Goal: Navigation & Orientation: Find specific page/section

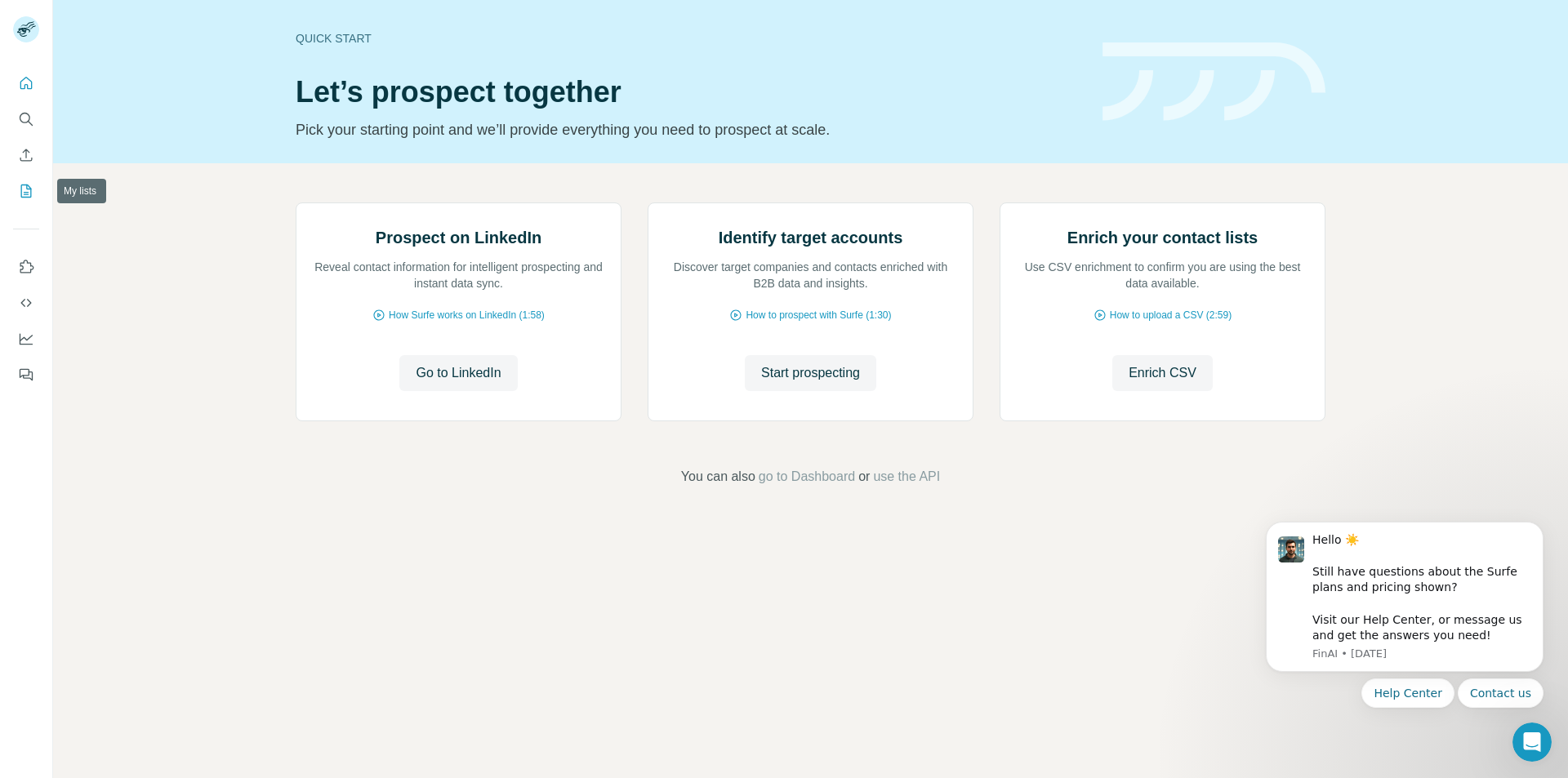
click at [29, 183] on icon "My lists" at bounding box center [26, 191] width 17 height 17
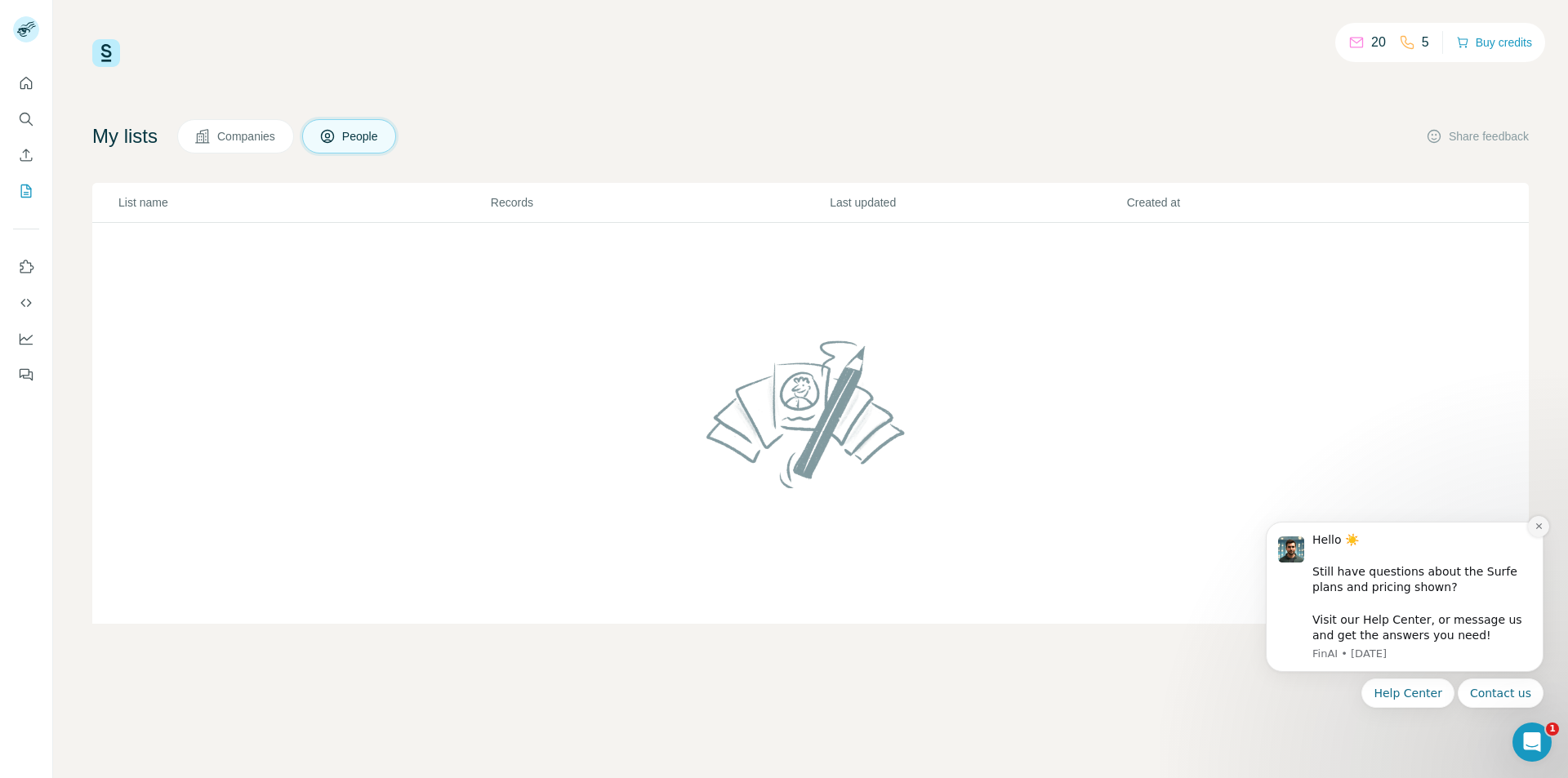
click at [1539, 534] on button "Dismiss notification" at bounding box center [1539, 526] width 21 height 21
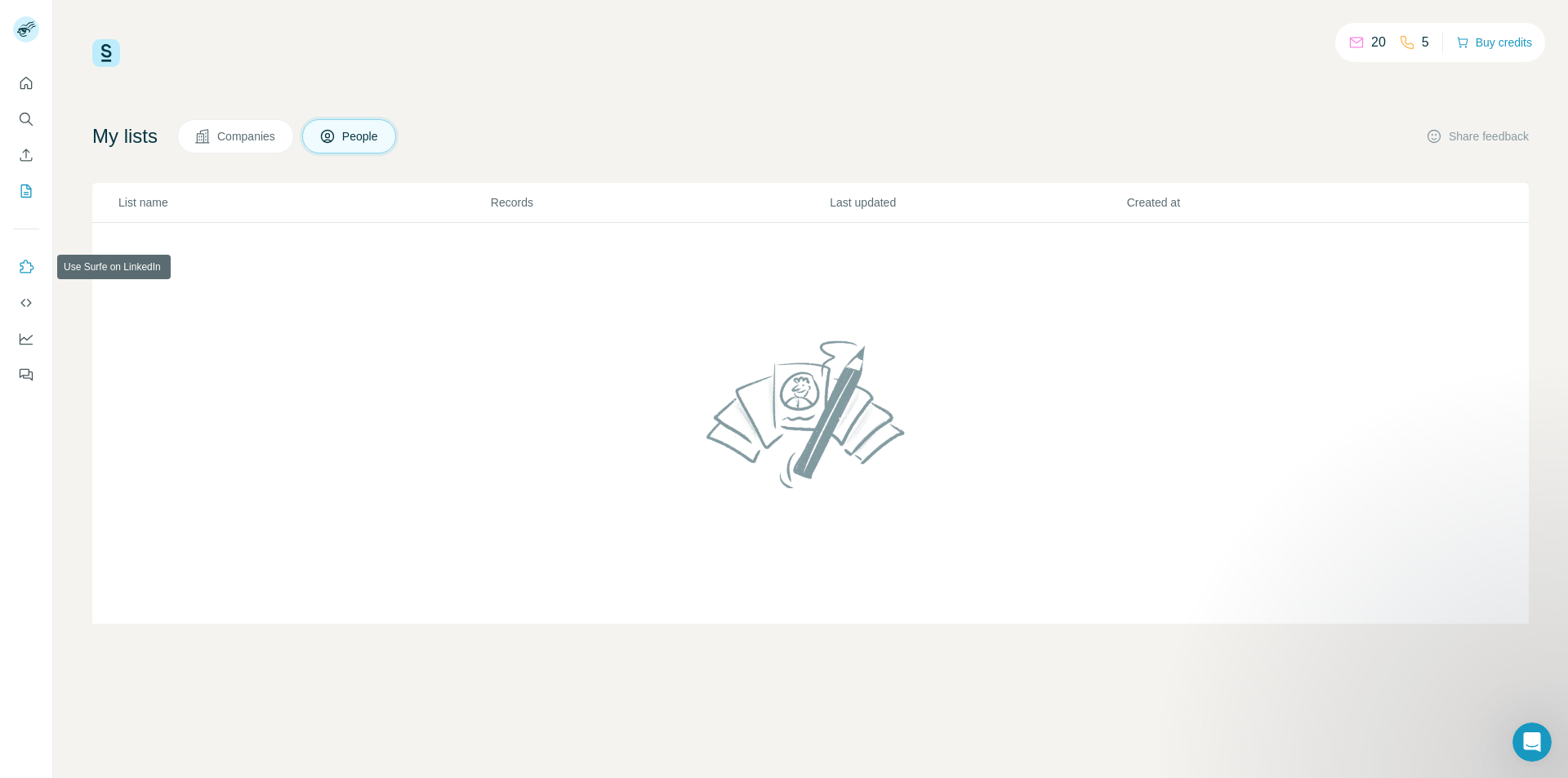
click at [22, 275] on icon "Use Surfe on LinkedIn" at bounding box center [26, 267] width 17 height 17
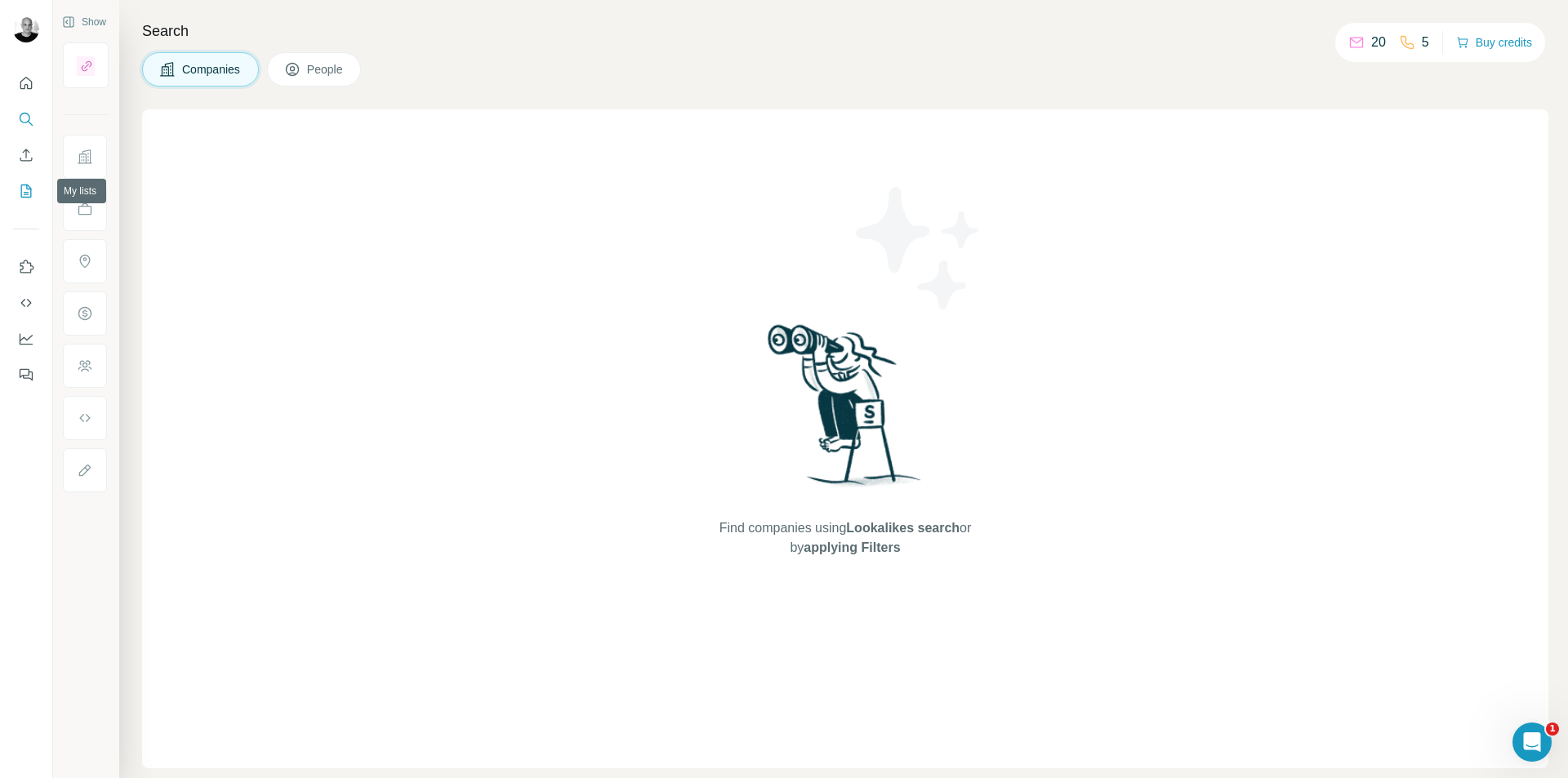
click at [32, 189] on icon "My lists" at bounding box center [26, 191] width 17 height 17
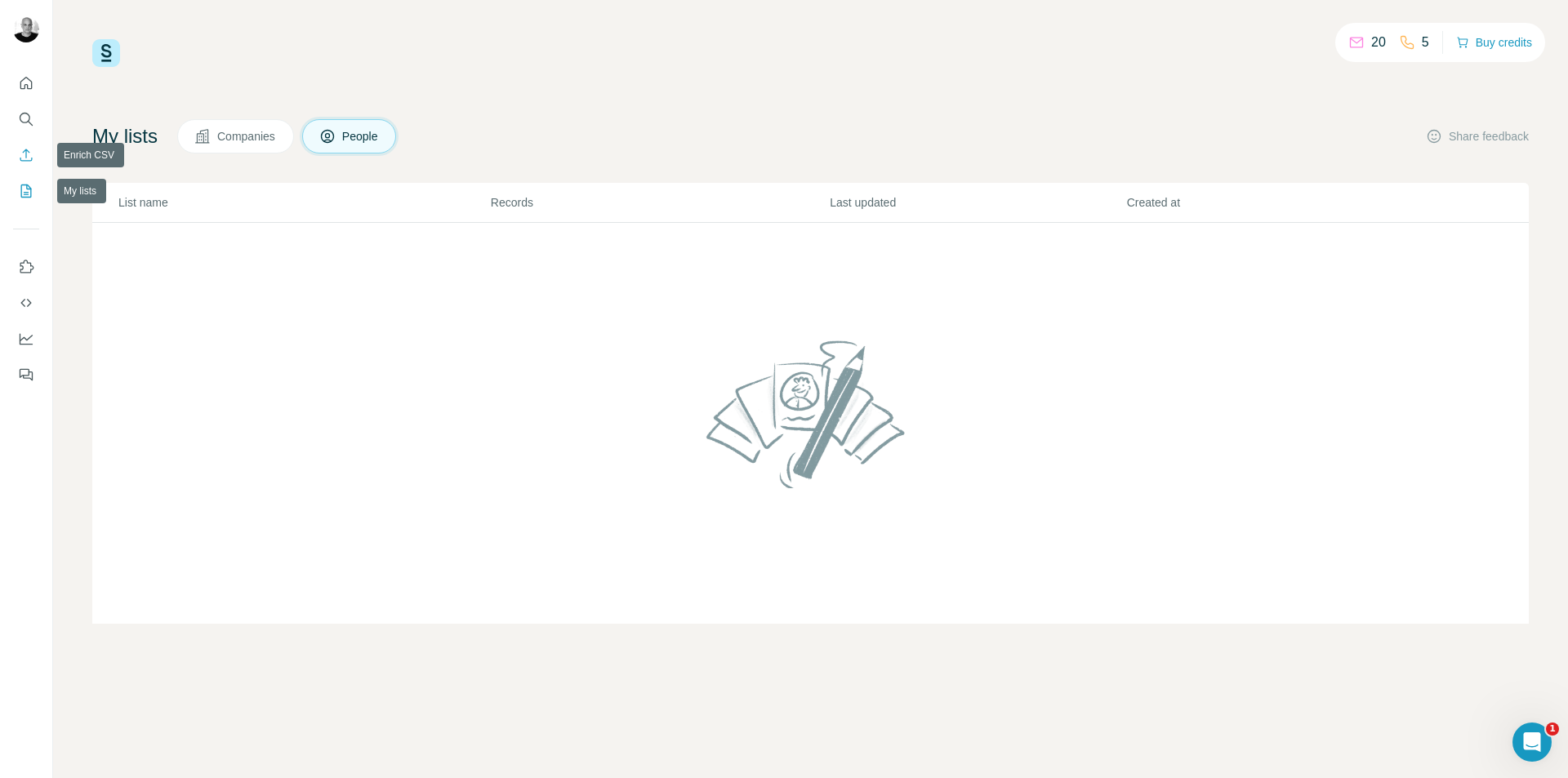
click at [29, 159] on icon "Enrich CSV" at bounding box center [26, 155] width 17 height 17
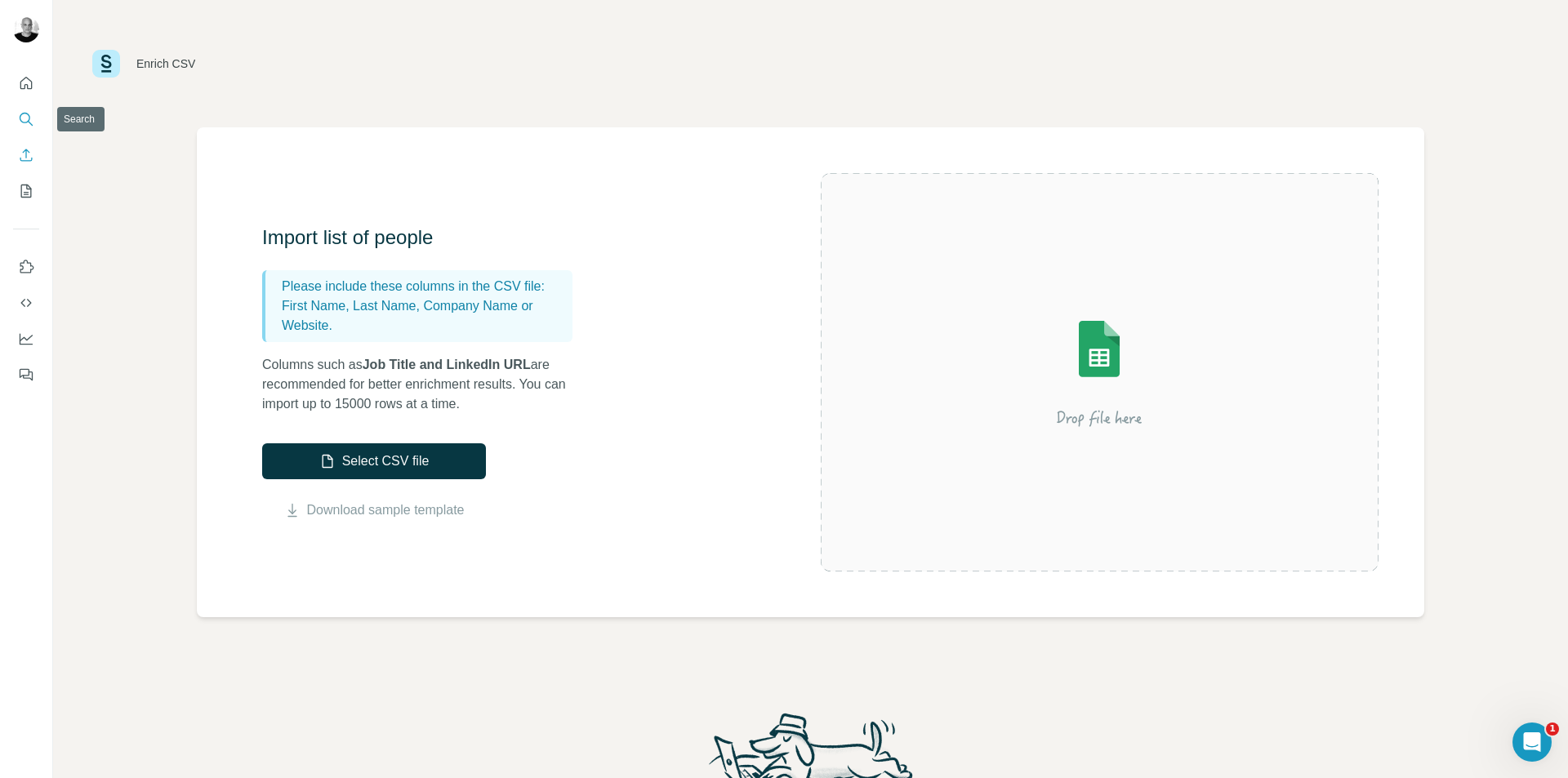
click at [20, 119] on icon "Search" at bounding box center [25, 118] width 11 height 11
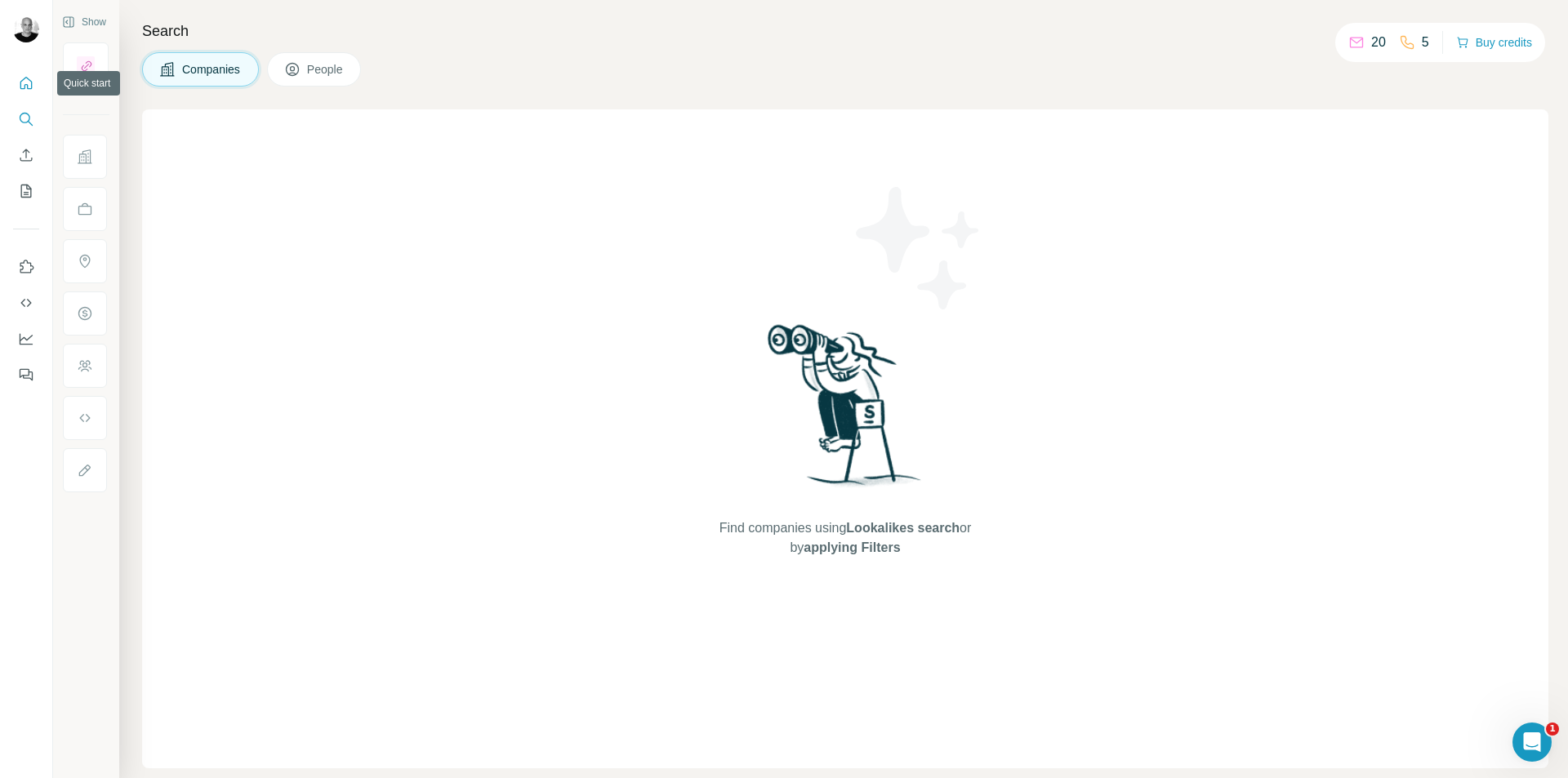
click at [18, 89] on icon "Quick start" at bounding box center [26, 84] width 17 height 17
